Goal: Information Seeking & Learning: Learn about a topic

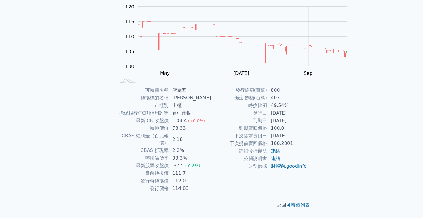
scroll to position [88, 0]
drag, startPoint x: 137, startPoint y: 125, endPoint x: 206, endPoint y: 126, distance: 68.3
click at [203, 126] on tr "轉換價值 78.33" at bounding box center [164, 128] width 96 height 8
click at [206, 129] on td "78.33" at bounding box center [190, 128] width 43 height 8
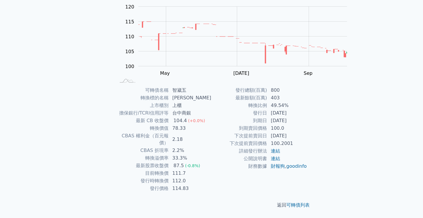
click at [172, 132] on td "2.18" at bounding box center [190, 139] width 43 height 15
drag, startPoint x: 166, startPoint y: 142, endPoint x: 198, endPoint y: 140, distance: 31.6
click at [198, 154] on td "33.3%" at bounding box center [190, 158] width 43 height 8
click at [210, 147] on td "2.2%" at bounding box center [190, 151] width 43 height 8
drag, startPoint x: 161, startPoint y: 113, endPoint x: 221, endPoint y: 119, distance: 60.7
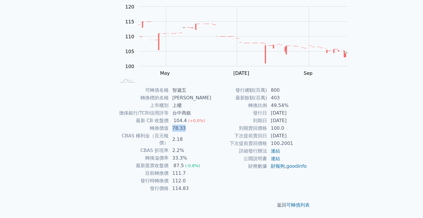
click at [217, 119] on div "可轉債名稱 智崴五 轉換標的名稱 智崴 上市櫃別 上櫃 擔保銀行/TCRI信用評等 台中商銀 最新 CB 收盤價 104.4 (+0.0%) 轉換價值 78.…" at bounding box center [212, 139] width 206 height 106
click at [218, 132] on td "下次提前賣回日" at bounding box center [239, 136] width 56 height 8
click at [296, 201] on p "返回 可轉債列表" at bounding box center [212, 204] width 206 height 7
click at [309, 203] on link "可轉債列表" at bounding box center [297, 205] width 23 height 6
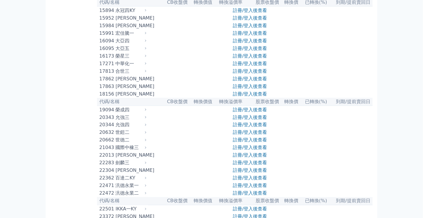
scroll to position [234, 0]
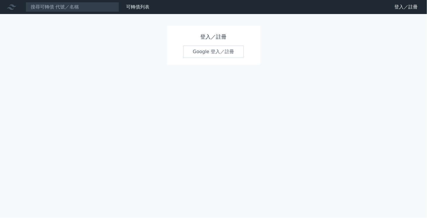
click at [229, 58] on link "Google 登入／註冊" at bounding box center [213, 52] width 61 height 12
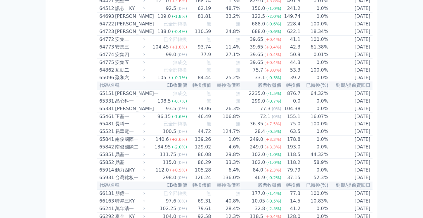
scroll to position [2482, 0]
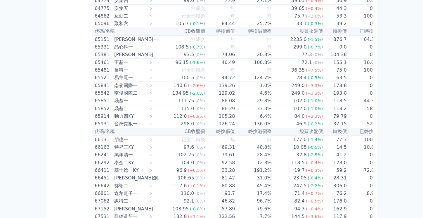
scroll to position [2715, 0]
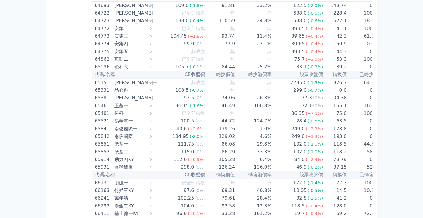
scroll to position [2920, 0]
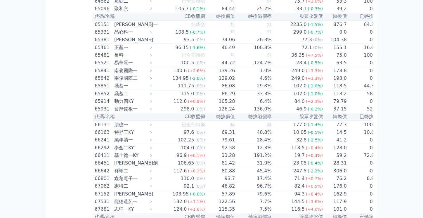
drag, startPoint x: 141, startPoint y: 80, endPoint x: 217, endPoint y: 85, distance: 76.6
drag, startPoint x: 146, startPoint y: 33, endPoint x: 170, endPoint y: 34, distance: 24.6
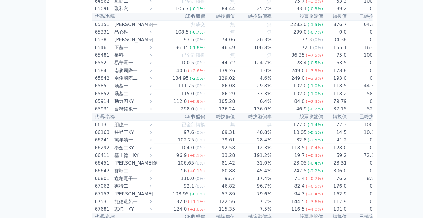
drag, startPoint x: 142, startPoint y: 81, endPoint x: 169, endPoint y: 81, distance: 27.7
copy tr "目前轉換價"
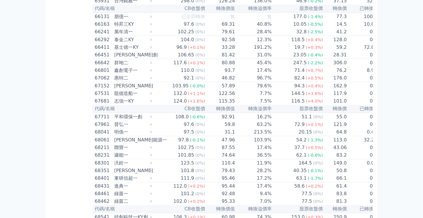
scroll to position [3037, 0]
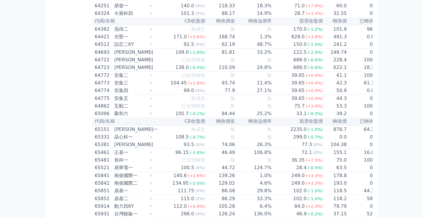
scroll to position [3066, 0]
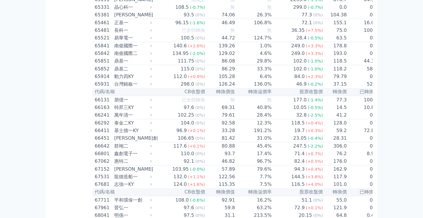
scroll to position [2949, 0]
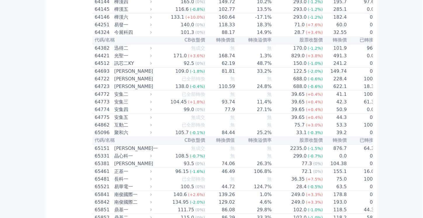
scroll to position [3007, 0]
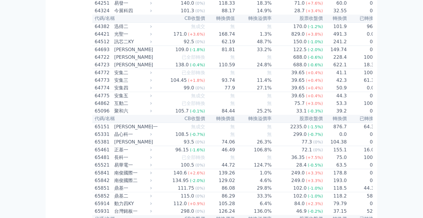
drag, startPoint x: 137, startPoint y: 184, endPoint x: 186, endPoint y: 183, distance: 49.6
